Goal: Task Accomplishment & Management: Complete application form

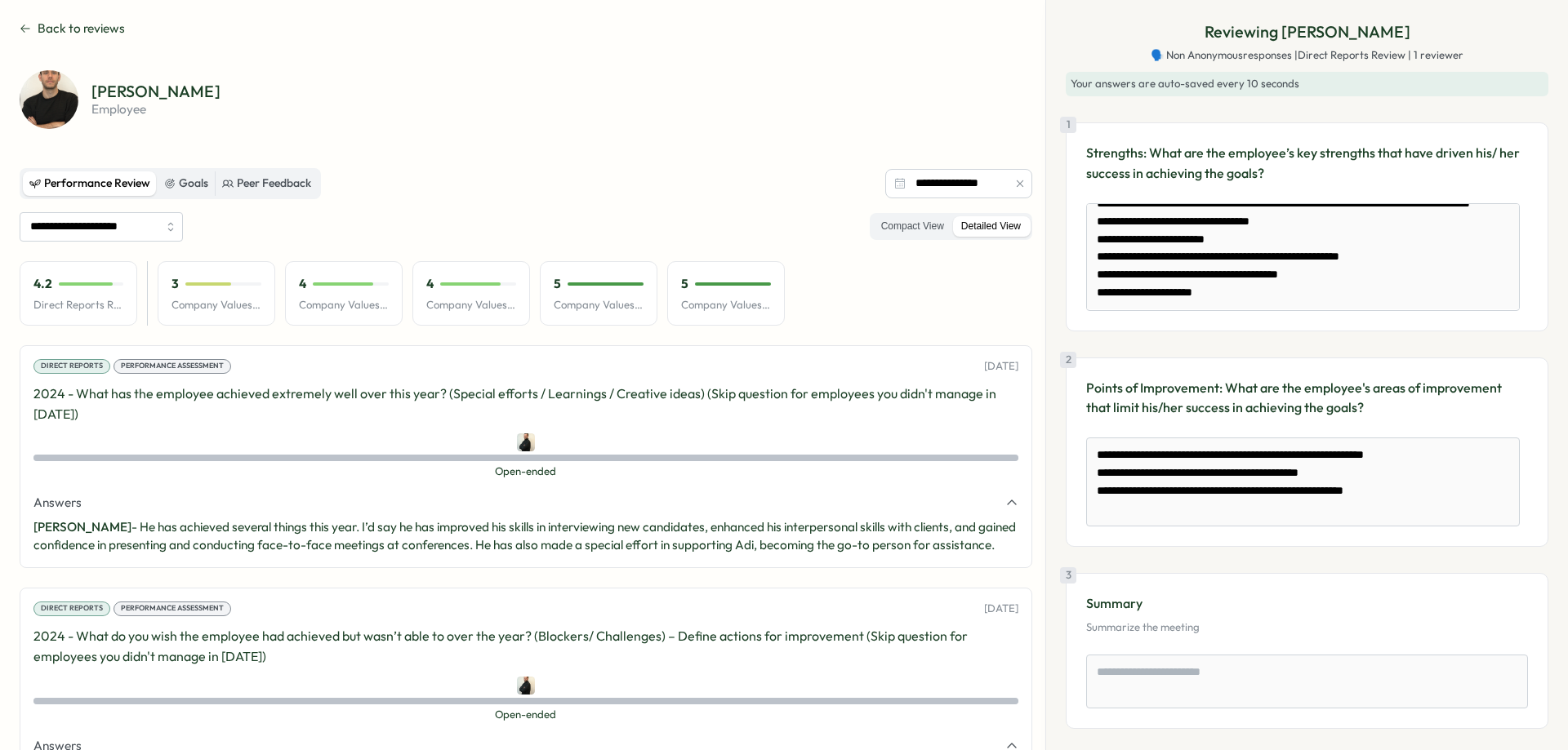
scroll to position [49, 0]
click at [32, 26] on button "Back to reviews" at bounding box center [72, 28] width 105 height 18
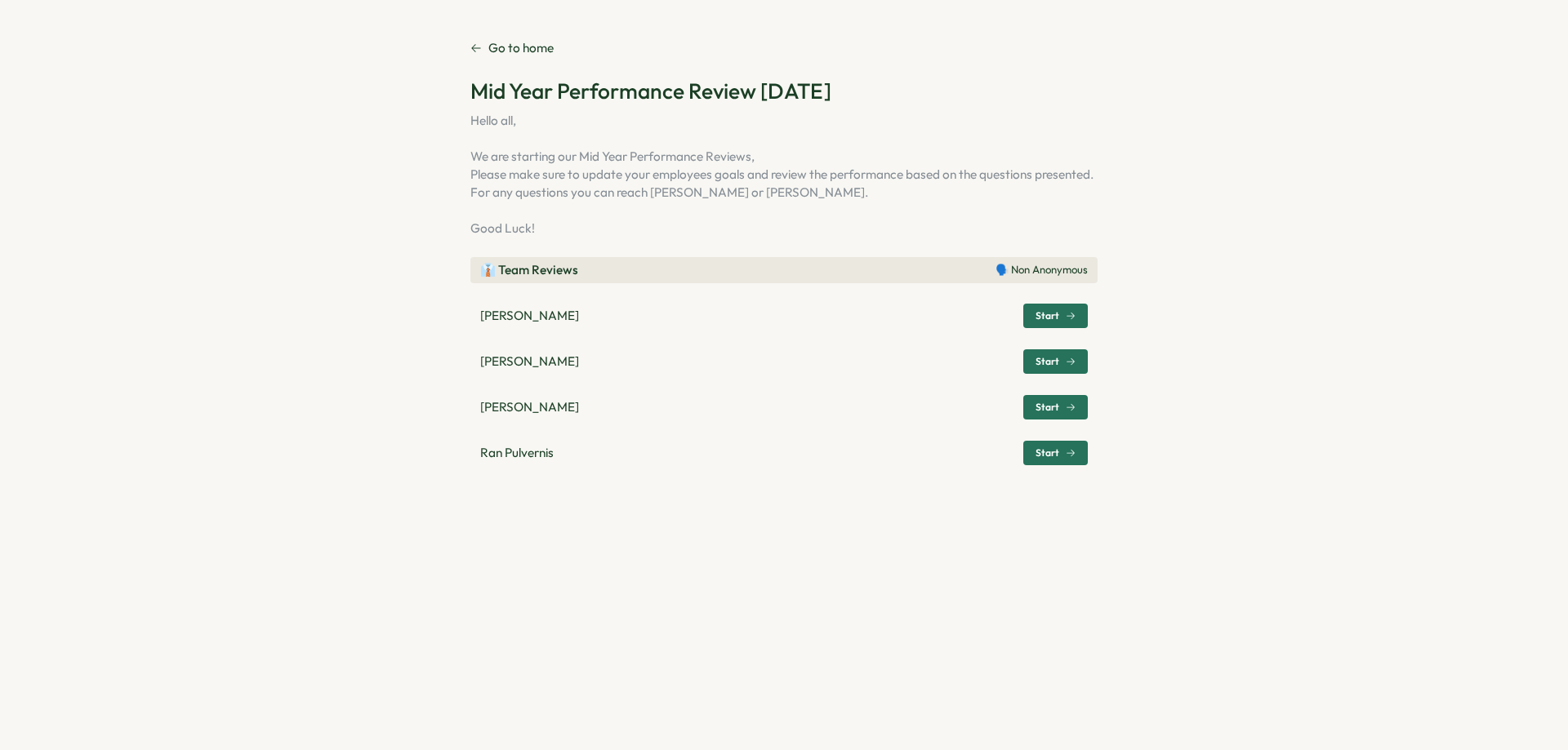
click at [1048, 353] on span "Start" at bounding box center [1055, 361] width 40 height 23
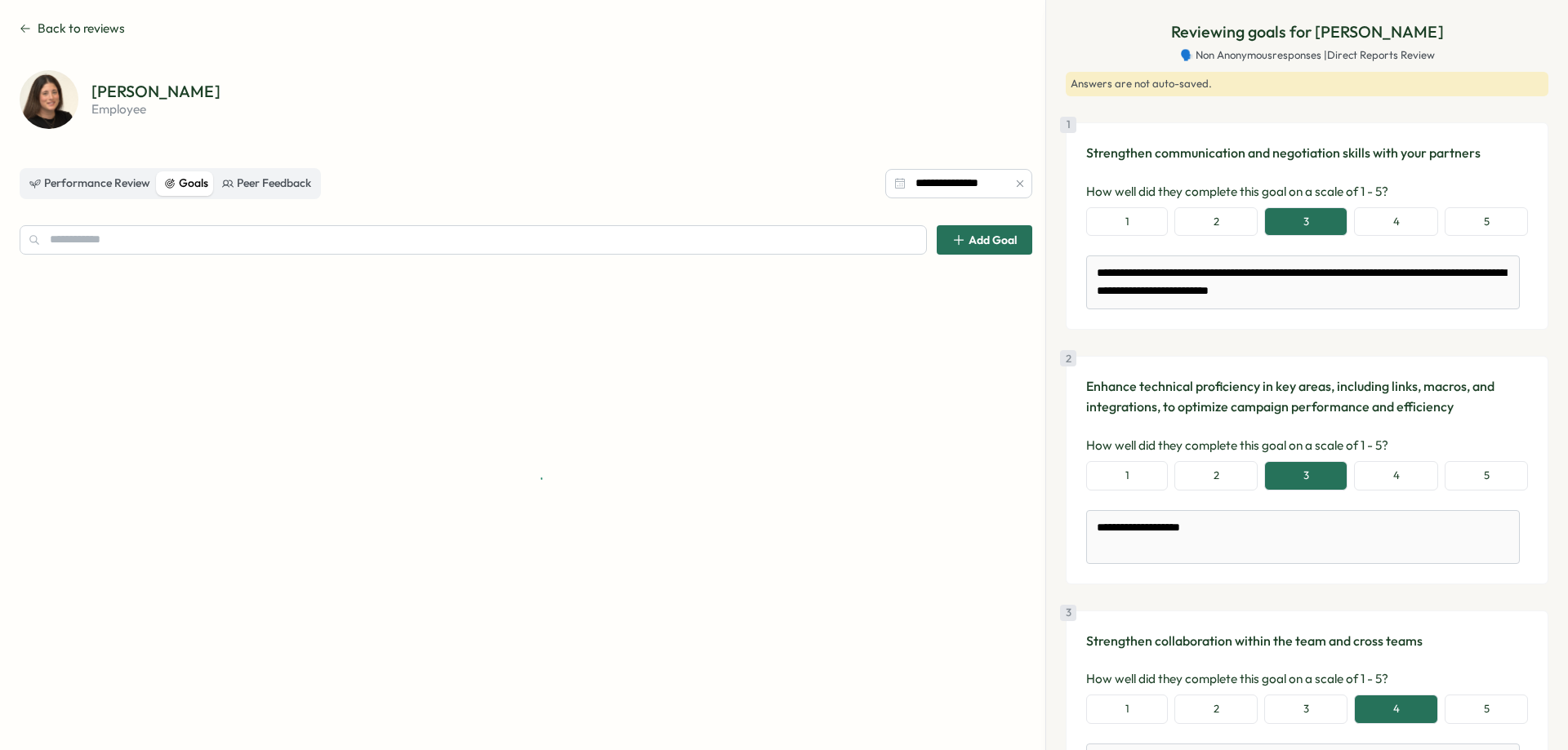
scroll to position [891, 0]
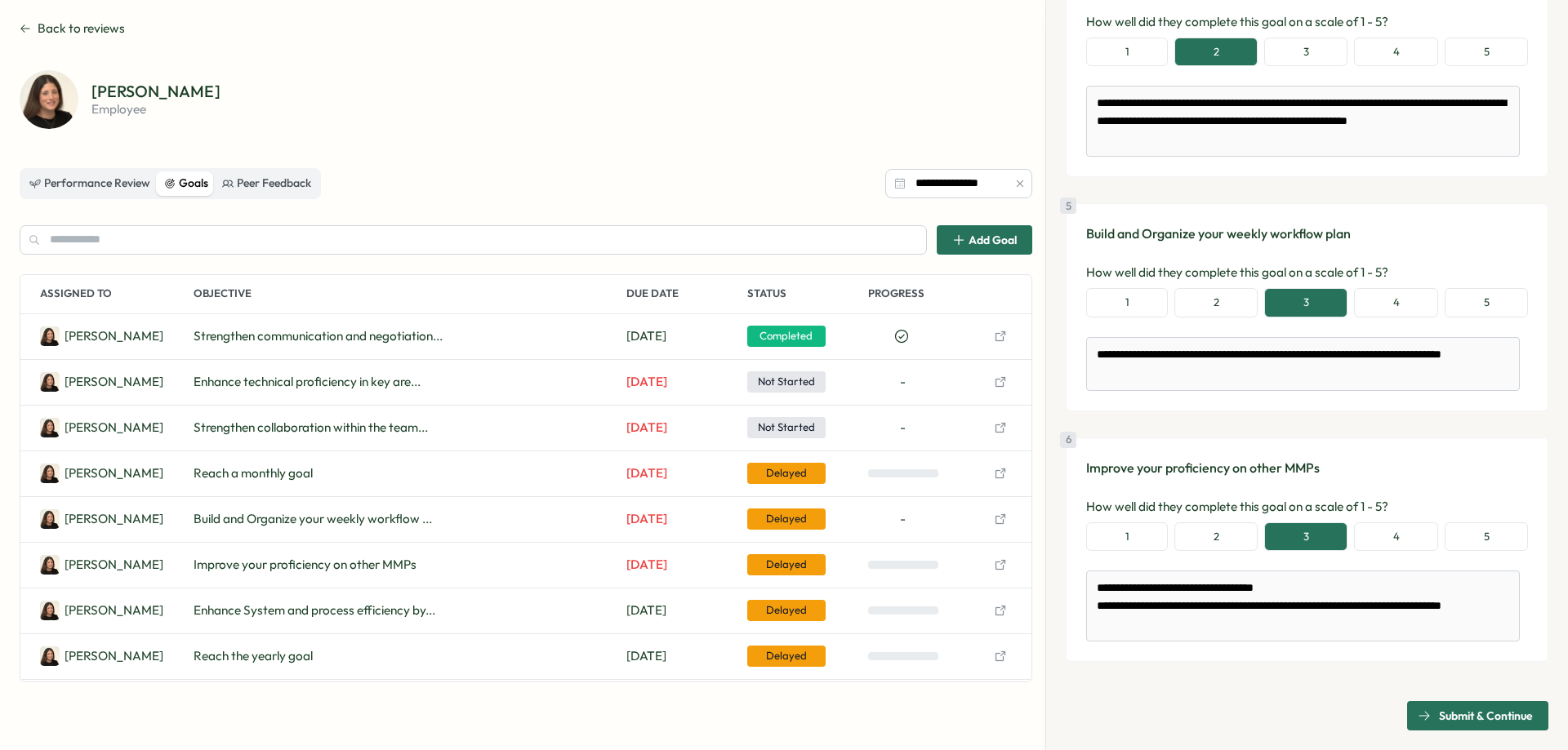
click at [1474, 708] on span "Submit & Continue" at bounding box center [1485, 715] width 94 height 27
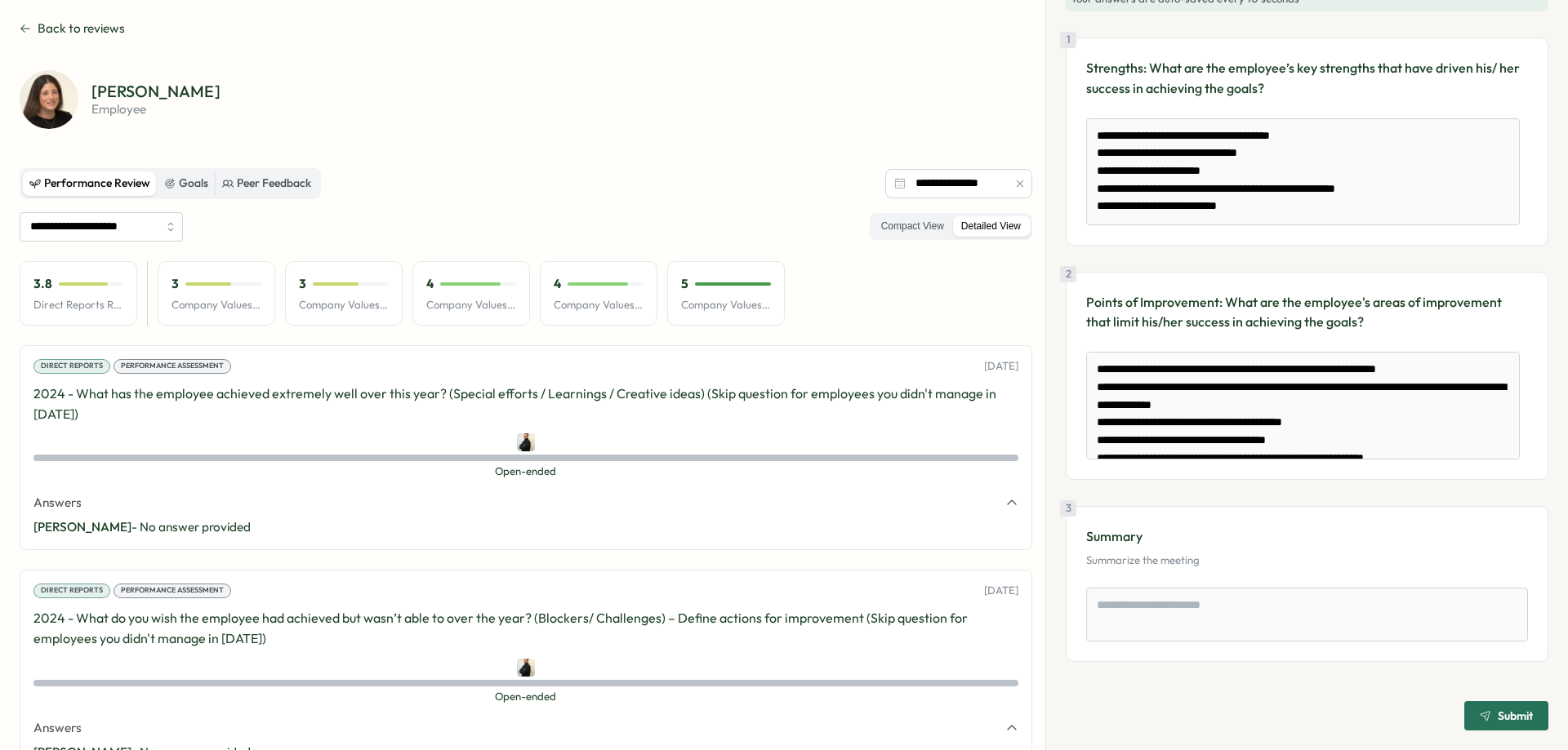
scroll to position [0, 0]
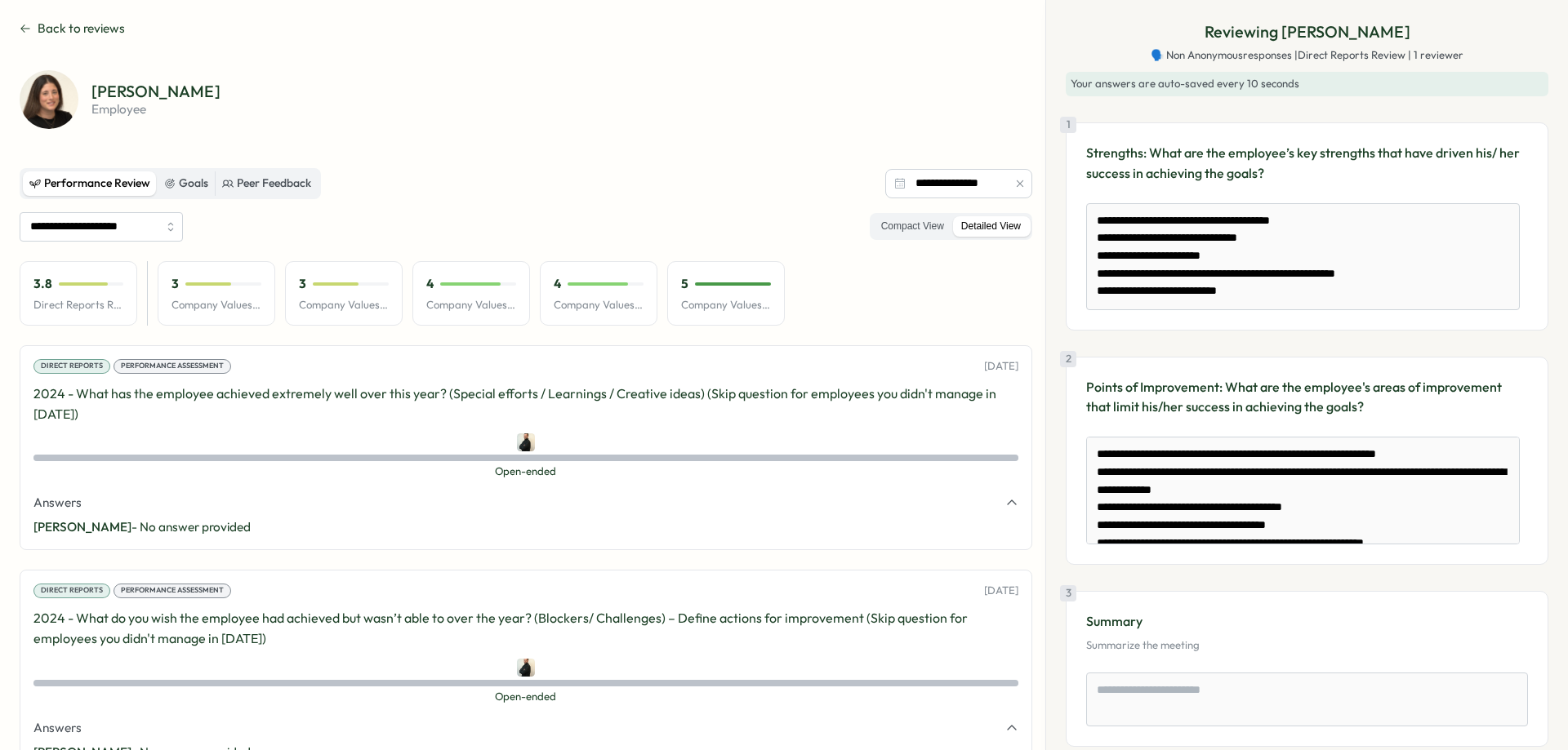
click at [1106, 149] on p "Strengths: What are the employee’s key strengths that have driven his/ her succ…" at bounding box center [1307, 163] width 442 height 41
copy p "Strengths"
drag, startPoint x: 1098, startPoint y: 222, endPoint x: 1308, endPoint y: 297, distance: 223.0
click at [1308, 297] on textarea "**********" at bounding box center [1302, 256] width 434 height 107
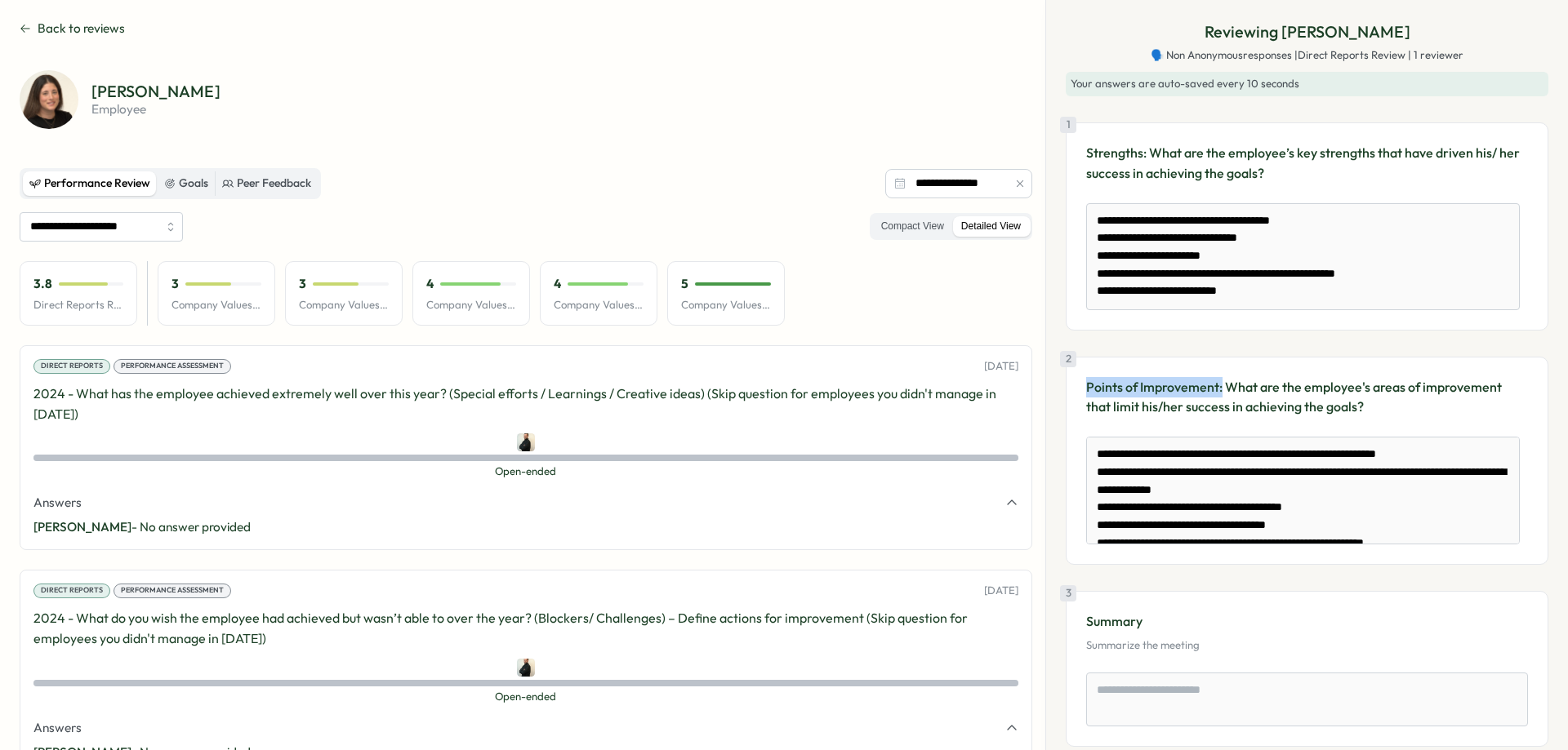
drag, startPoint x: 1222, startPoint y: 387, endPoint x: 1088, endPoint y: 393, distance: 134.1
click at [1088, 393] on p "Points of Improvement: What are the employee's areas of improvement that limit …" at bounding box center [1307, 397] width 442 height 41
copy p "Points of Improvement:"
drag, startPoint x: 1358, startPoint y: 507, endPoint x: 1009, endPoint y: 327, distance: 392.7
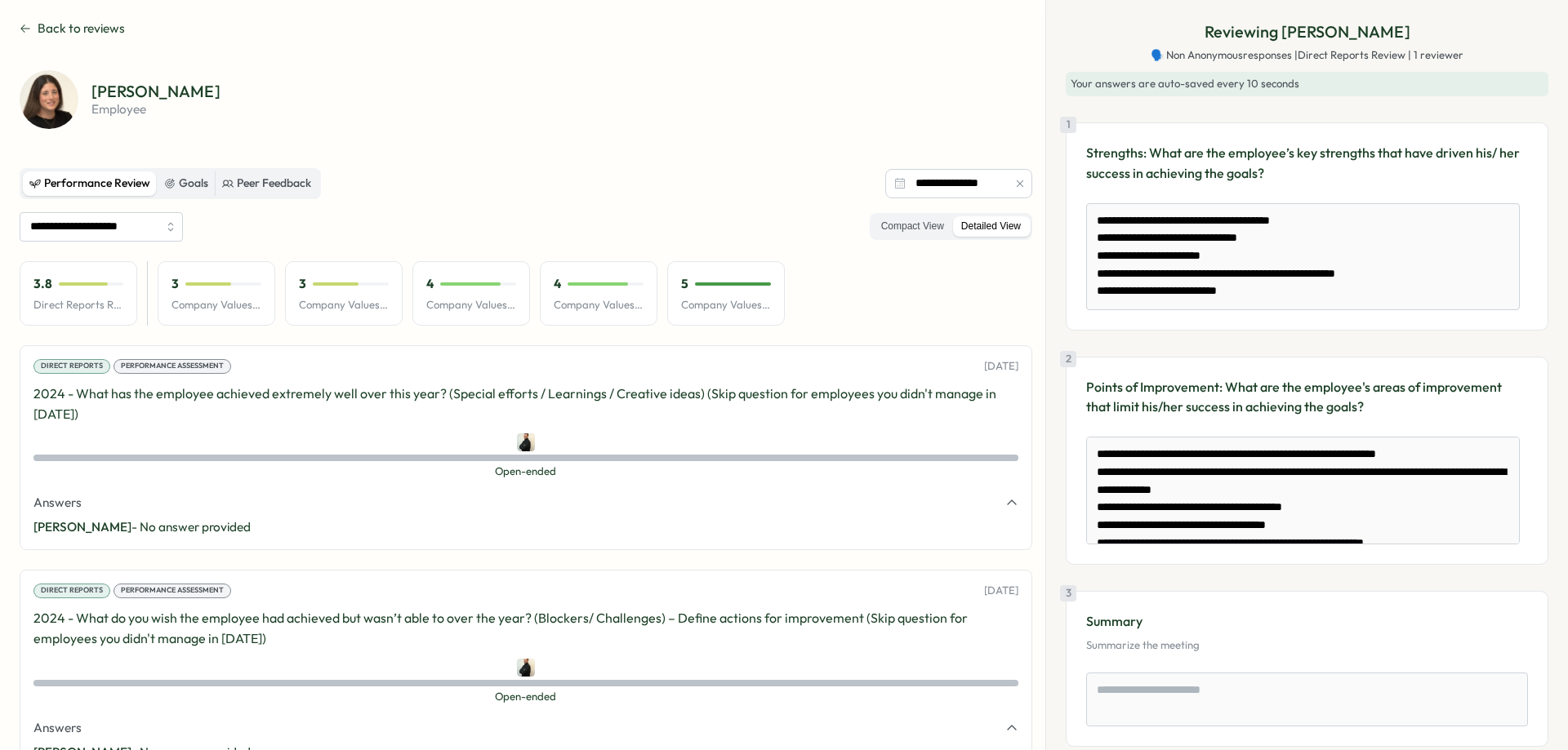
click at [24, 32] on icon at bounding box center [26, 28] width 11 height 13
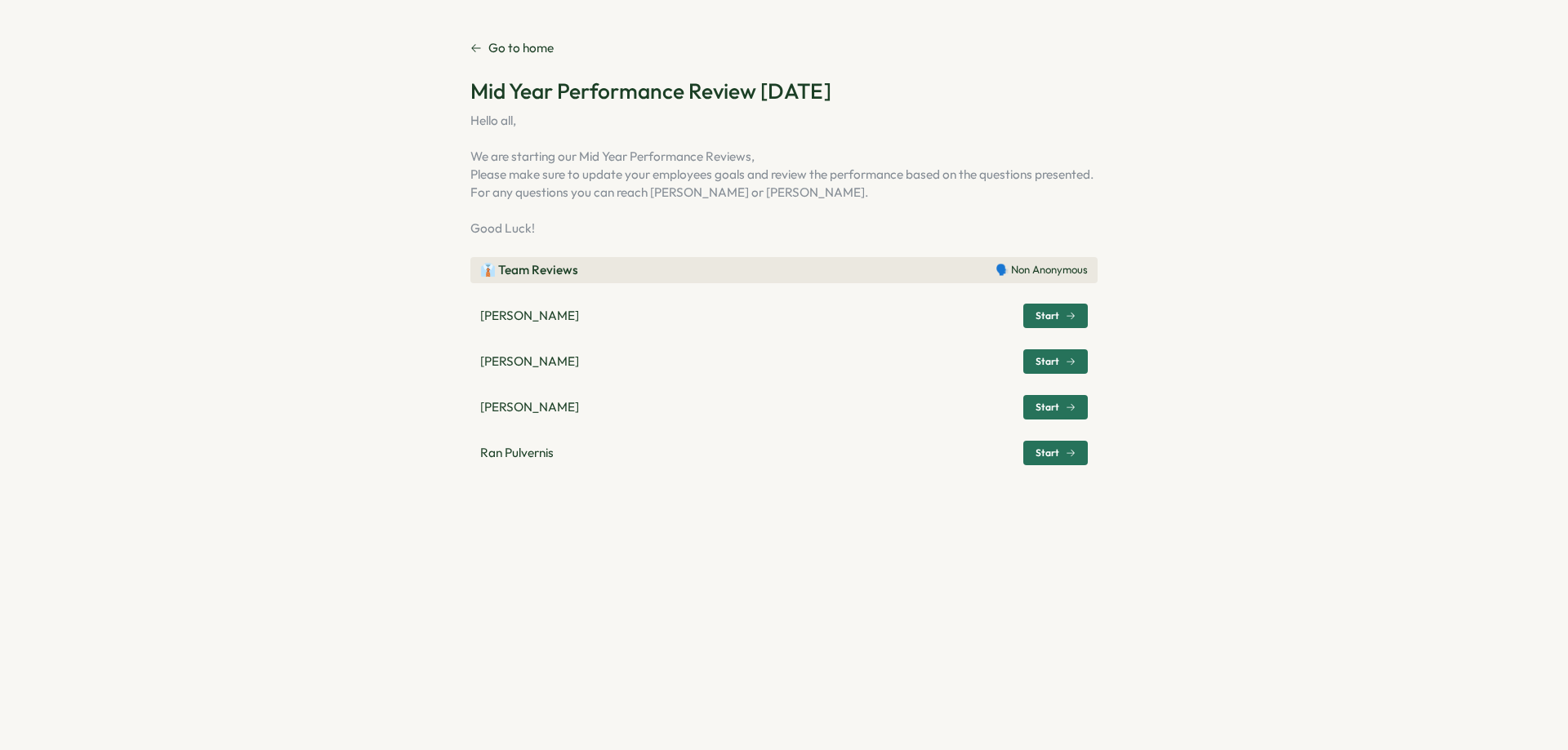
click at [1061, 457] on div "Start" at bounding box center [1055, 453] width 40 height 9
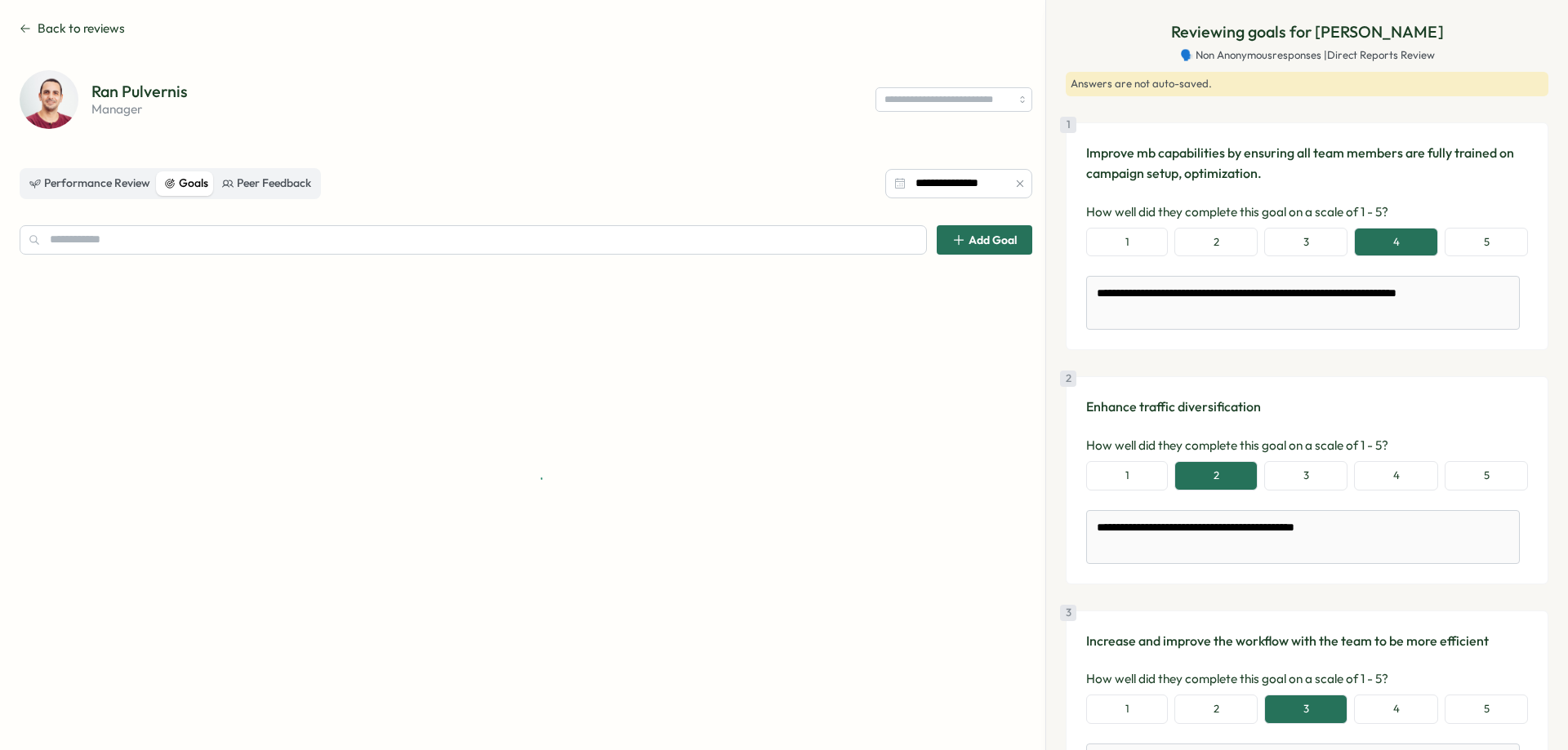
scroll to position [857, 0]
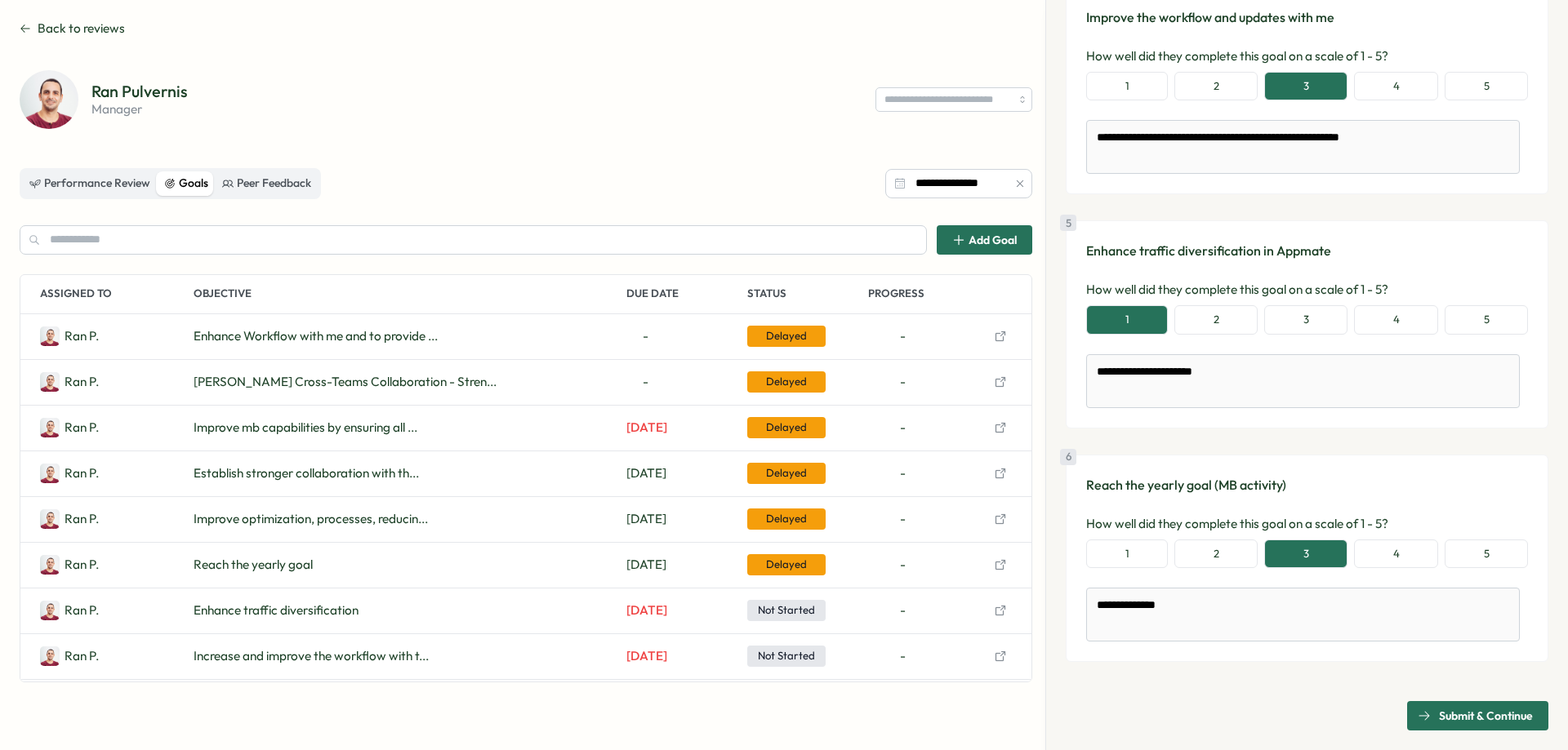
click at [1471, 716] on span "Submit & Continue" at bounding box center [1485, 715] width 94 height 27
type textarea "*"
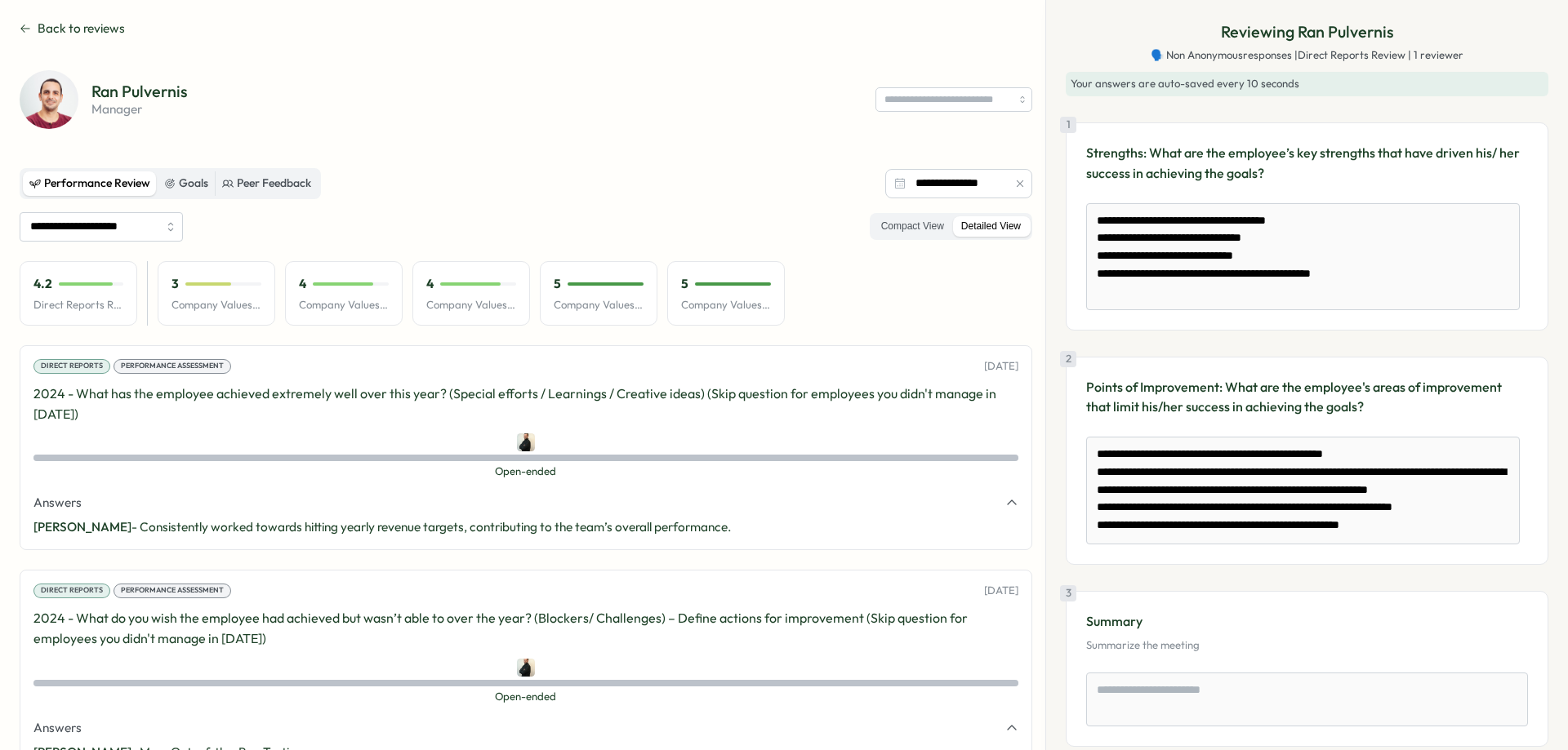
scroll to position [0, 0]
drag, startPoint x: 1362, startPoint y: 277, endPoint x: 1031, endPoint y: 179, distance: 345.2
drag, startPoint x: 1380, startPoint y: 474, endPoint x: 1005, endPoint y: 314, distance: 407.7
